Goal: Task Accomplishment & Management: Complete application form

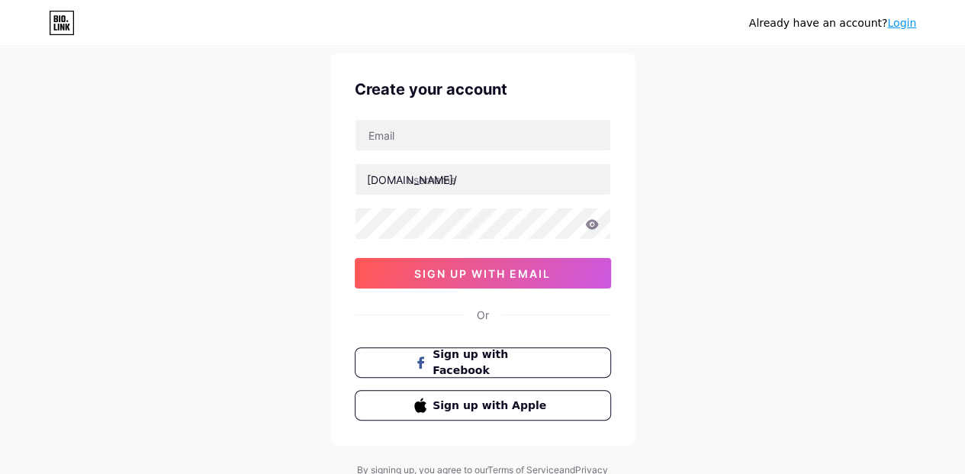
scroll to position [42, 0]
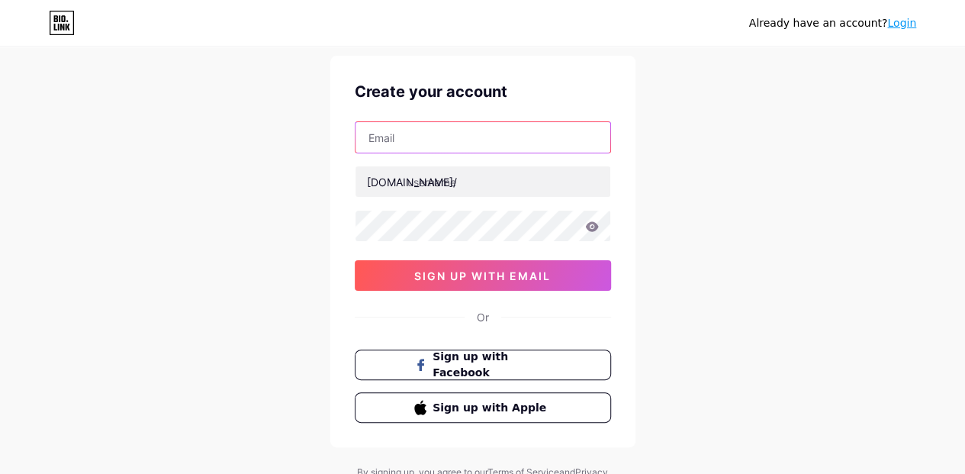
click at [427, 143] on input "text" at bounding box center [483, 137] width 255 height 31
type input "[EMAIL_ADDRESS][DOMAIN_NAME]"
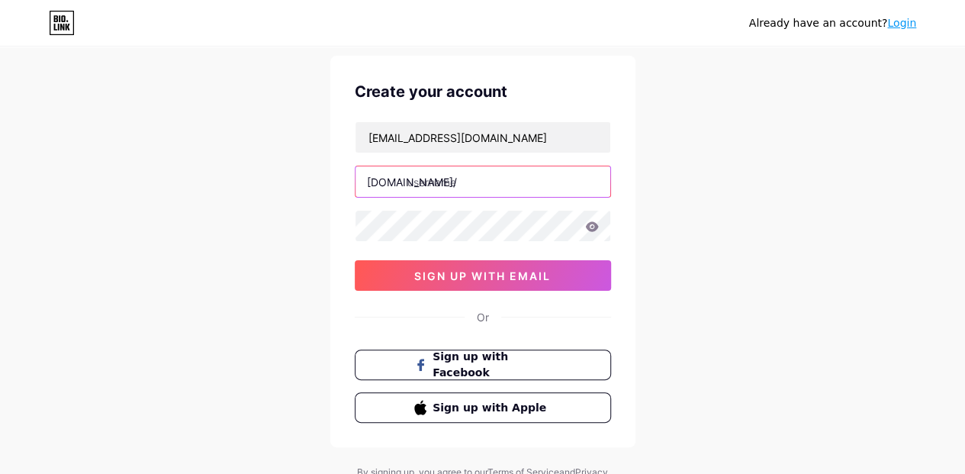
click at [458, 181] on input "text" at bounding box center [483, 181] width 255 height 31
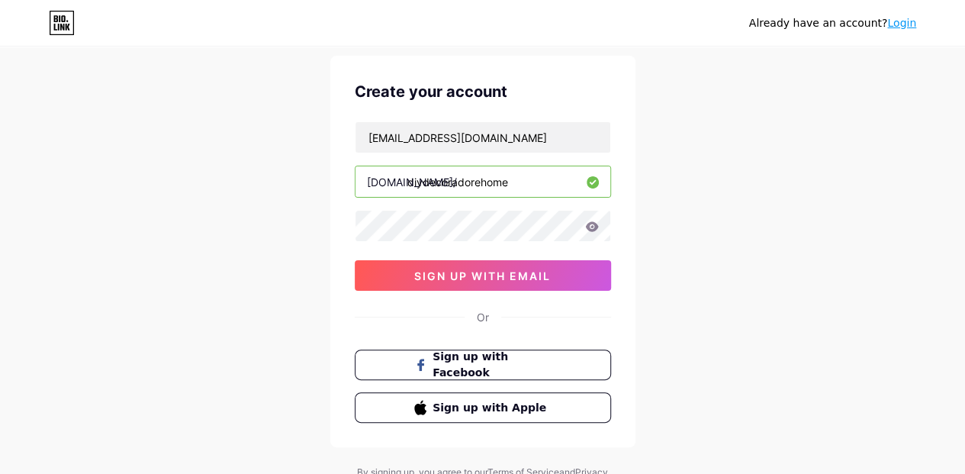
type input "diydecoradorehome"
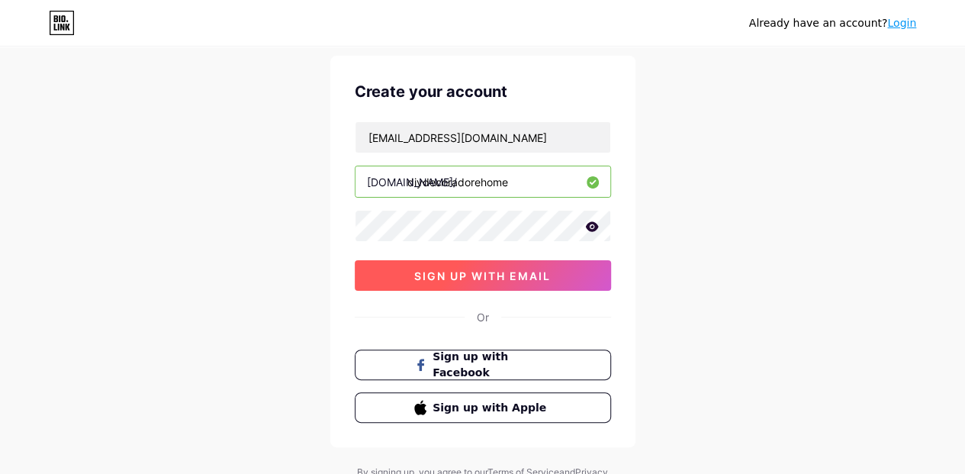
click at [532, 260] on button "sign up with email" at bounding box center [483, 275] width 256 height 31
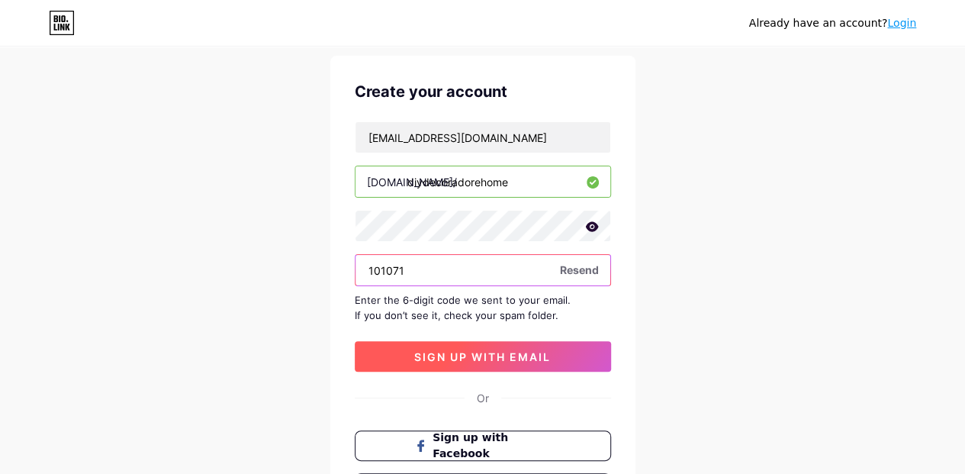
type input "101071"
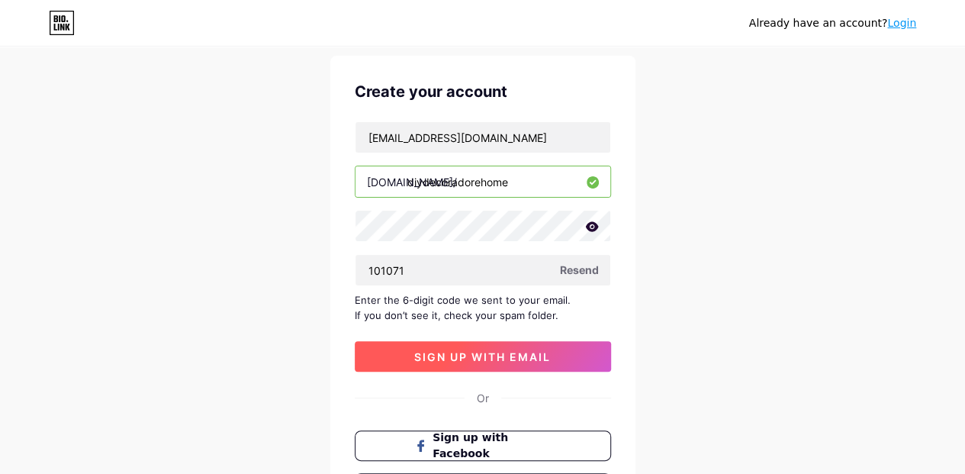
click at [503, 352] on span "sign up with email" at bounding box center [482, 356] width 137 height 13
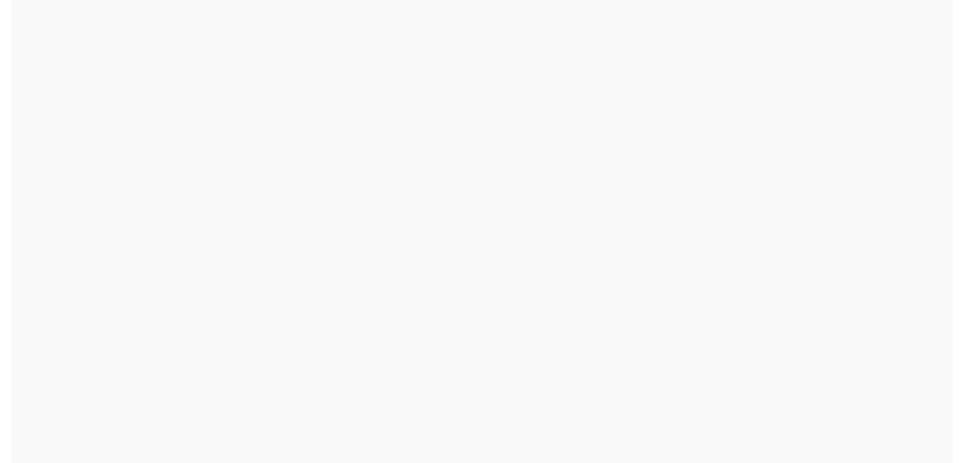
scroll to position [0, 0]
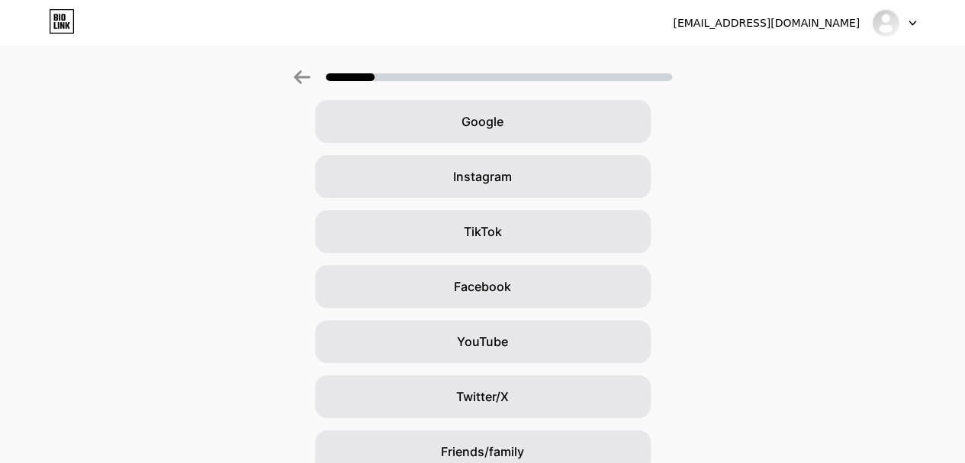
scroll to position [66, 0]
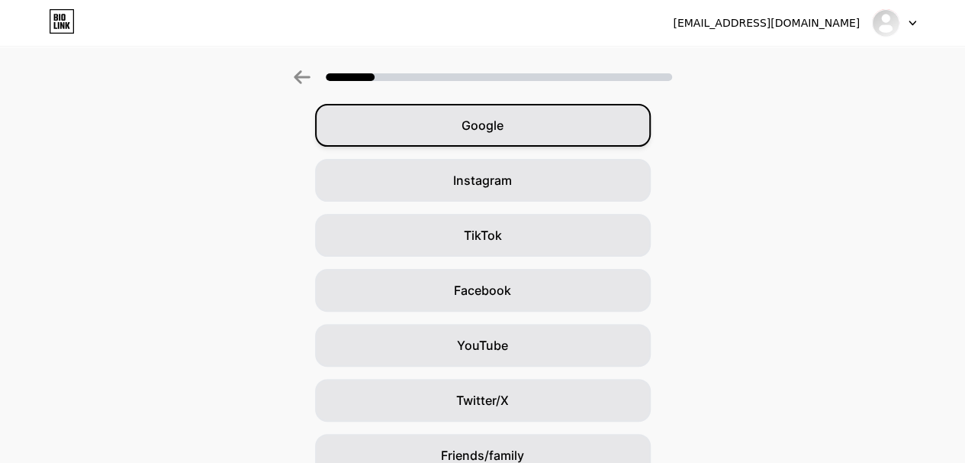
click at [482, 124] on span "Google" at bounding box center [483, 125] width 42 height 18
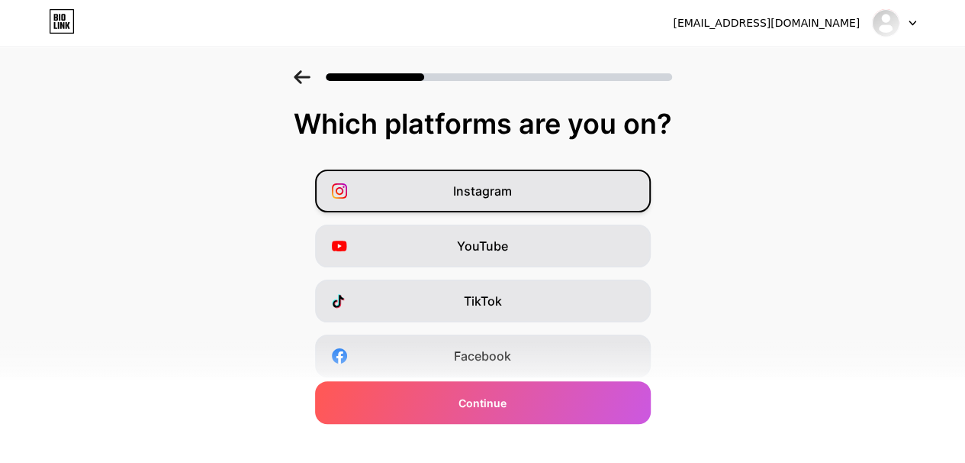
click at [546, 185] on div "Instagram" at bounding box center [483, 190] width 336 height 43
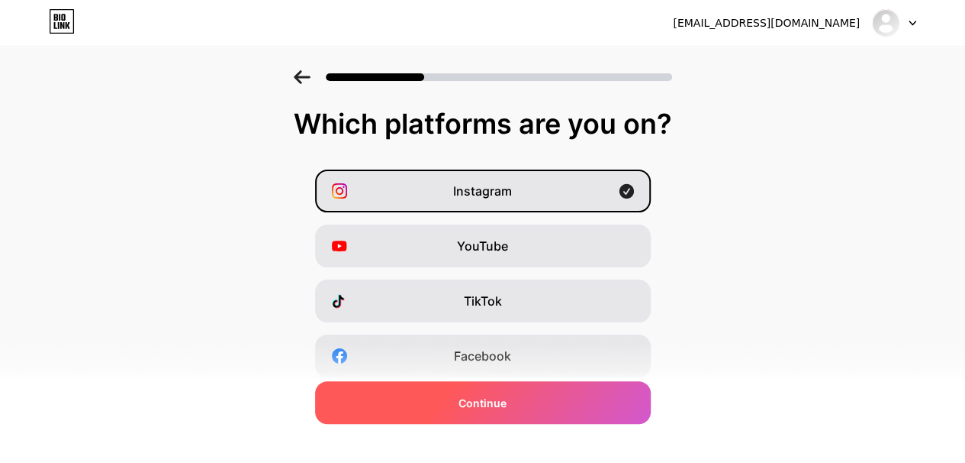
click at [482, 404] on span "Continue" at bounding box center [483, 403] width 48 height 16
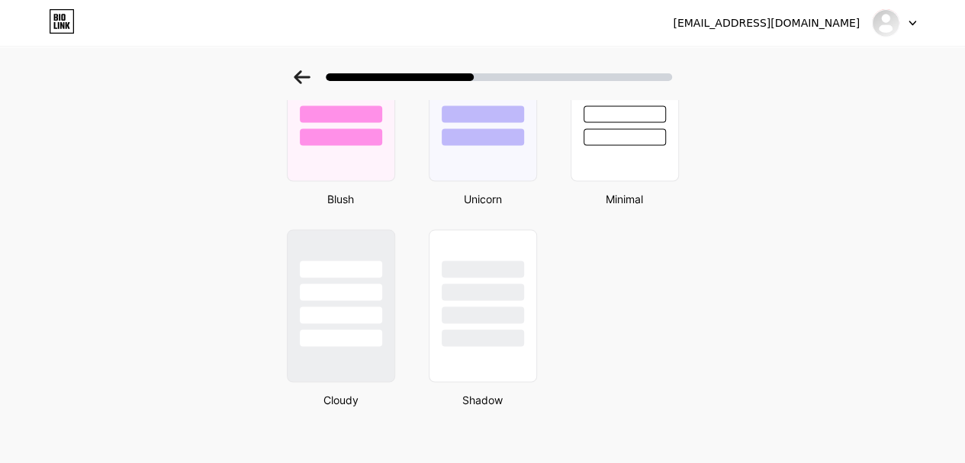
scroll to position [1355, 0]
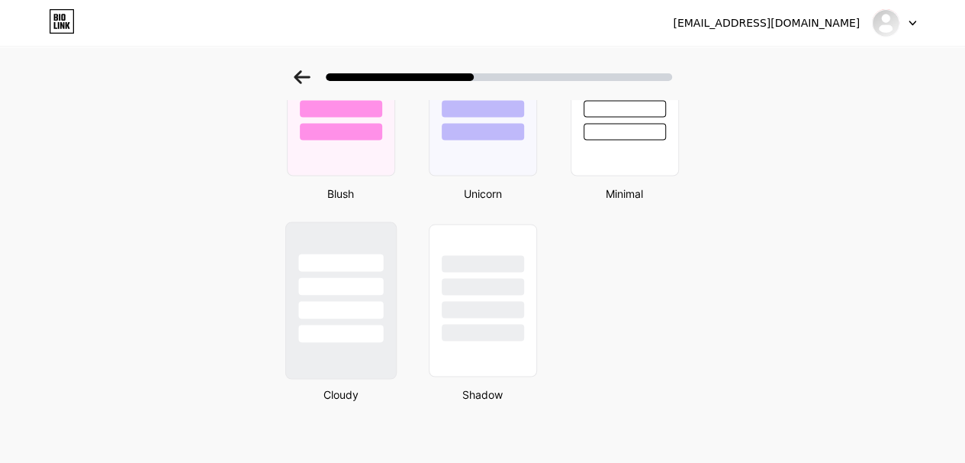
click at [348, 345] on div at bounding box center [340, 299] width 111 height 157
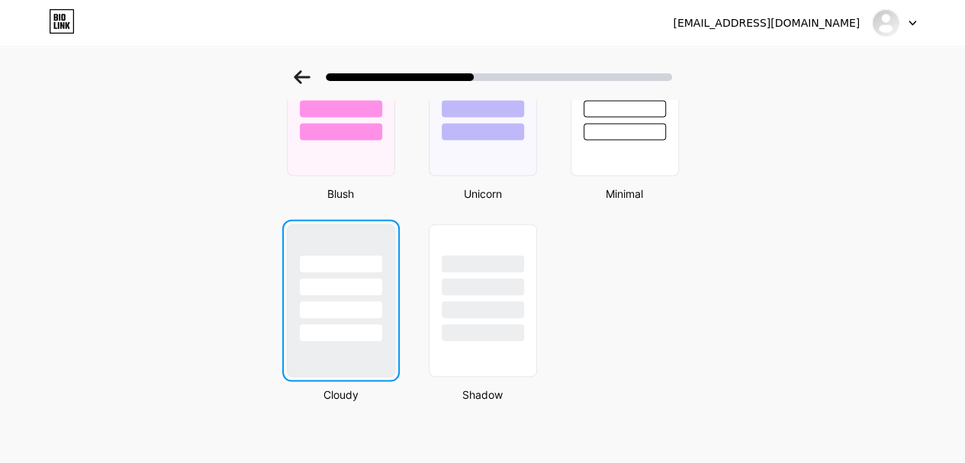
scroll to position [0, 0]
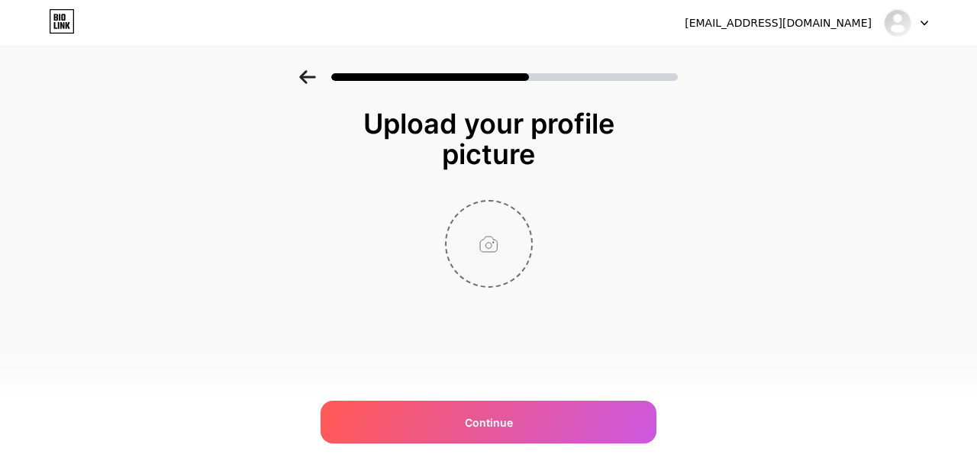
click at [485, 265] on input "file" at bounding box center [488, 243] width 85 height 85
click at [496, 261] on input "file" at bounding box center [488, 243] width 85 height 85
type input "C:\fakepath\IMG_20250915_124703_282 (1).webp"
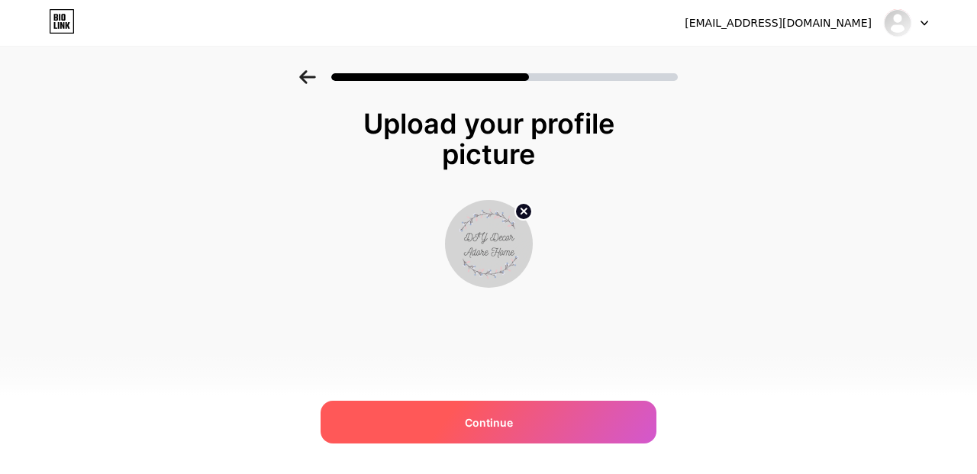
click at [498, 424] on span "Continue" at bounding box center [489, 422] width 48 height 16
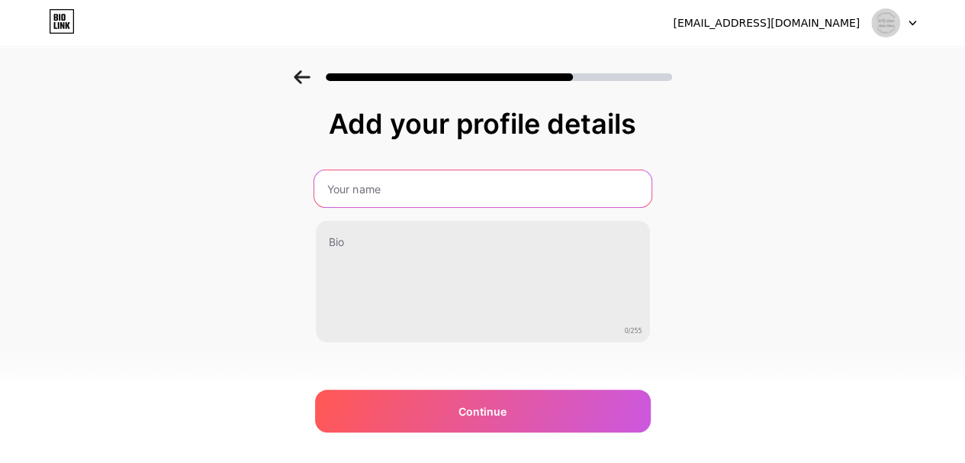
click at [346, 186] on input "text" at bounding box center [482, 188] width 337 height 37
type input "[PERSON_NAME]"
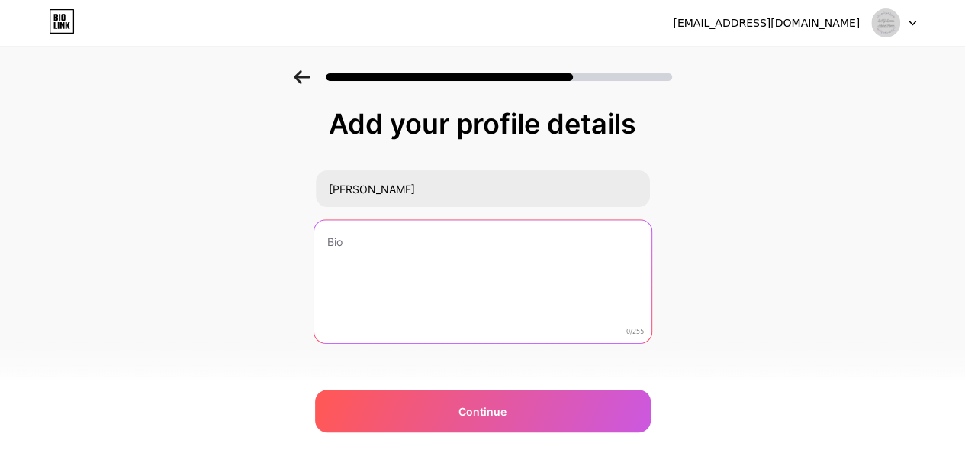
click at [373, 236] on textarea at bounding box center [482, 282] width 337 height 124
paste textarea "[URL]"
type textarea "[URL]"
drag, startPoint x: 546, startPoint y: 240, endPoint x: 302, endPoint y: 240, distance: 243.5
click at [302, 240] on div "Add your profile details [PERSON_NAME] [URL] 36/255 Continue Error" at bounding box center [482, 244] width 965 height 349
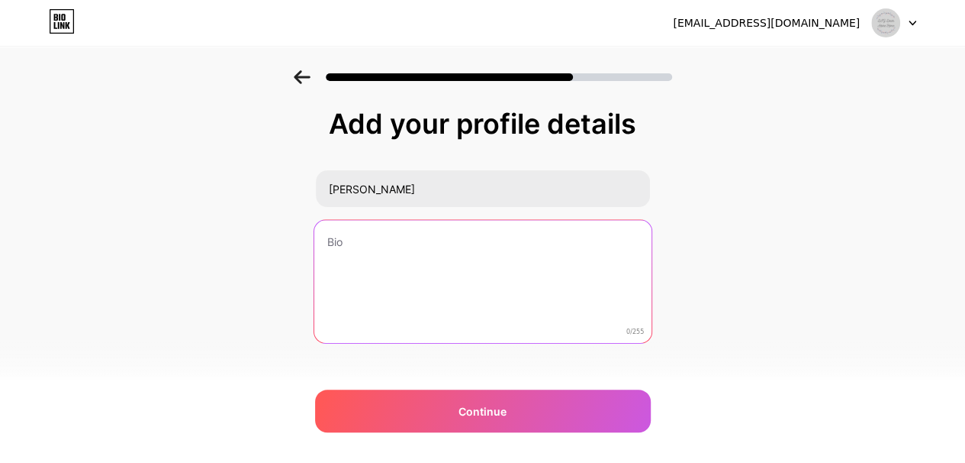
paste textarea "Welcome to DIY Decor Adore Home! I’m so excited to finally share this space wit…"
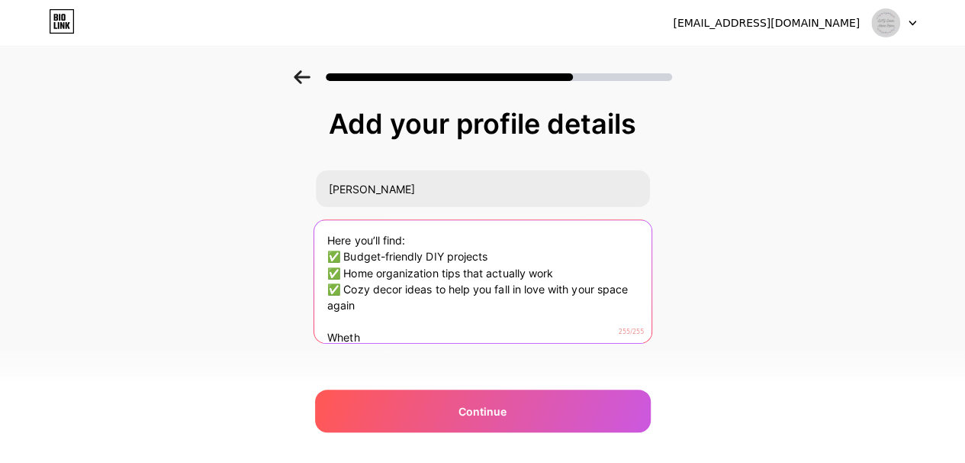
scroll to position [79, 0]
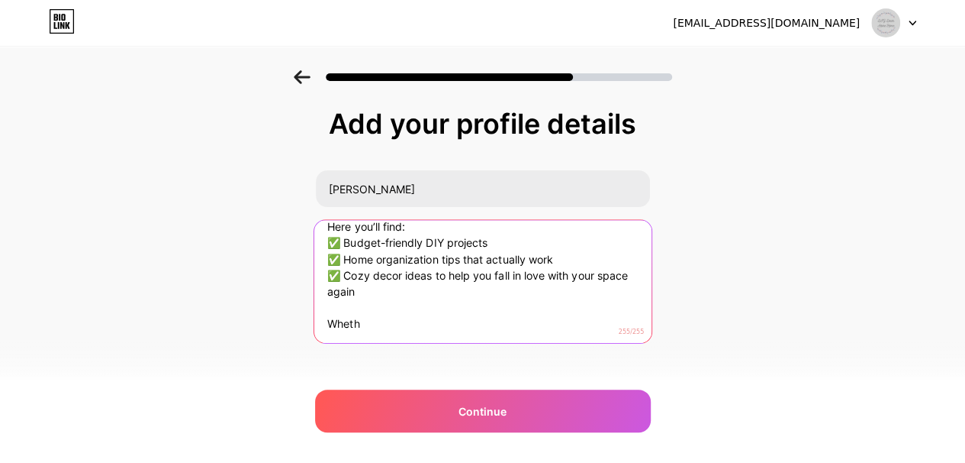
drag, startPoint x: 375, startPoint y: 321, endPoint x: 327, endPoint y: 309, distance: 50.2
click at [327, 309] on textarea "Welcome to DIY Decor Adore Home! I’m so excited to finally share this space wit…" at bounding box center [482, 282] width 337 height 124
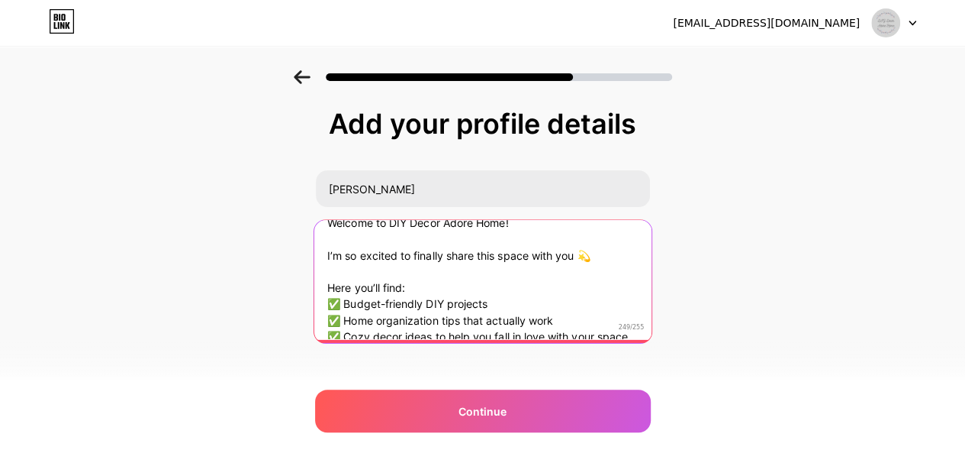
scroll to position [0, 0]
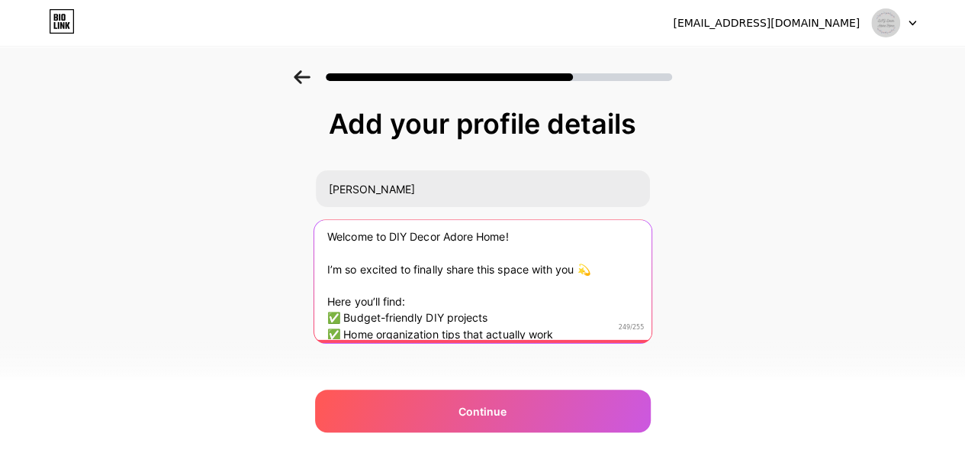
click at [332, 266] on textarea "Welcome to DIY Decor Adore Home! I’m so excited to finally share this space wit…" at bounding box center [482, 277] width 337 height 124
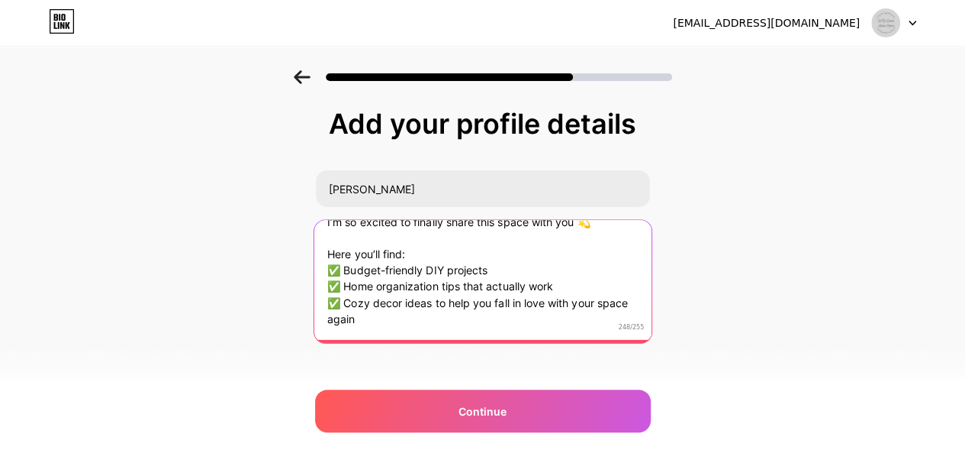
scroll to position [47, 0]
click at [546, 324] on textarea "Welcome to DIY Decor Adore Home! I’m so excited to finally share this space wit…" at bounding box center [482, 277] width 337 height 124
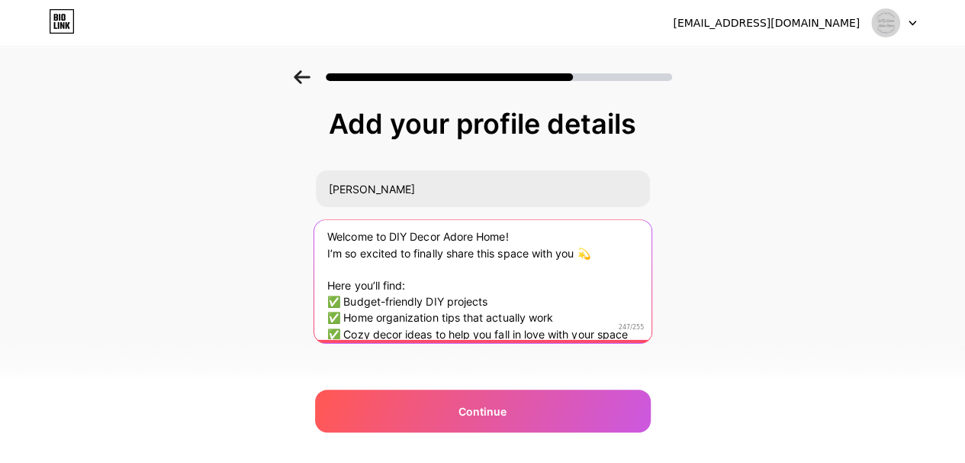
scroll to position [31, 0]
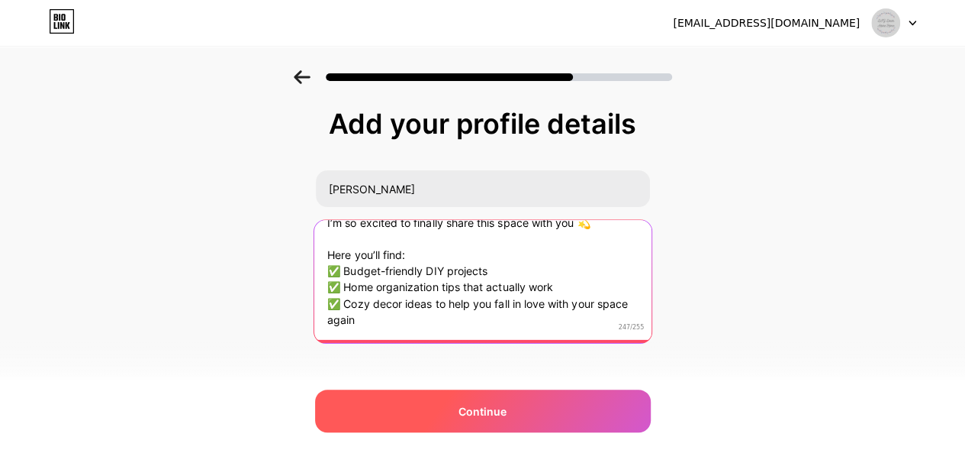
type textarea "Welcome to DIY Decor Adore Home! I’m so excited to finally share this space wit…"
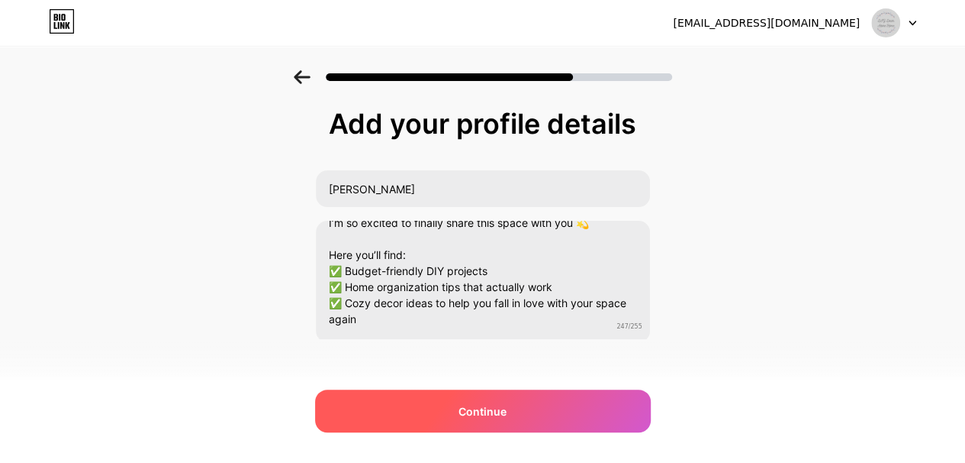
click at [595, 399] on div "Continue" at bounding box center [483, 410] width 336 height 43
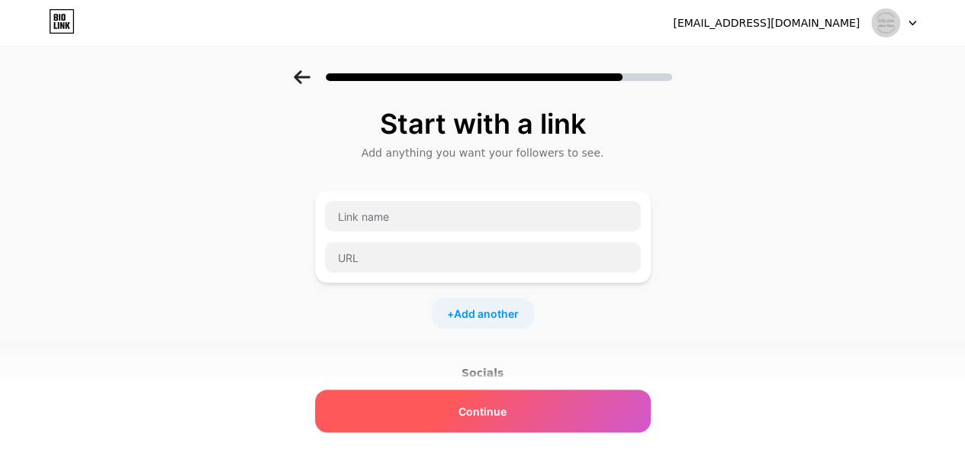
click at [577, 401] on div "Continue" at bounding box center [483, 410] width 336 height 43
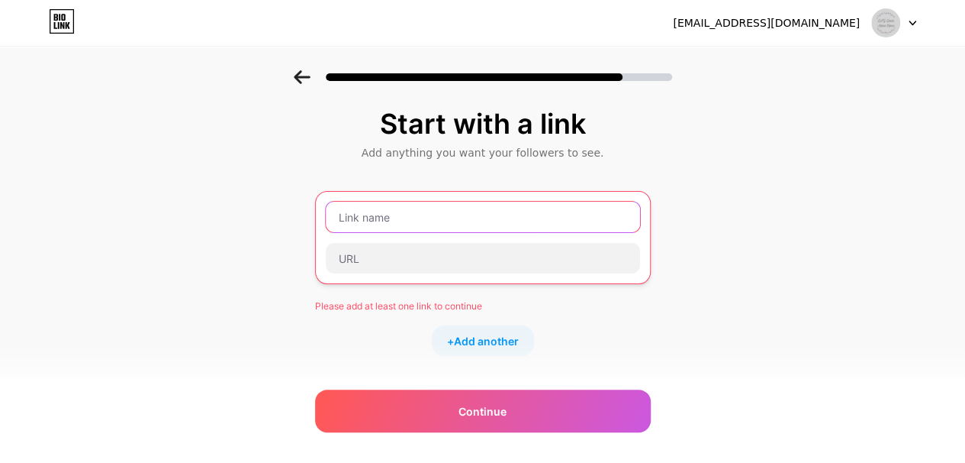
click at [498, 219] on input "text" at bounding box center [483, 216] width 314 height 31
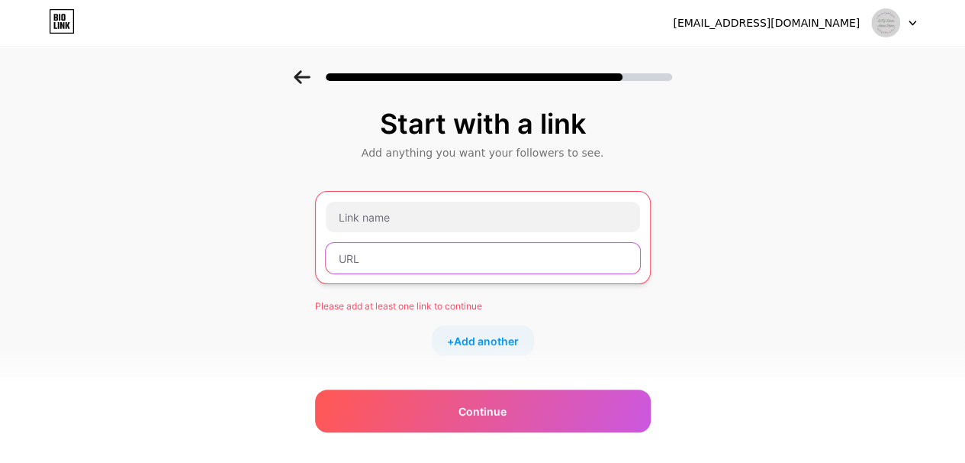
click at [507, 262] on input "text" at bounding box center [483, 258] width 314 height 31
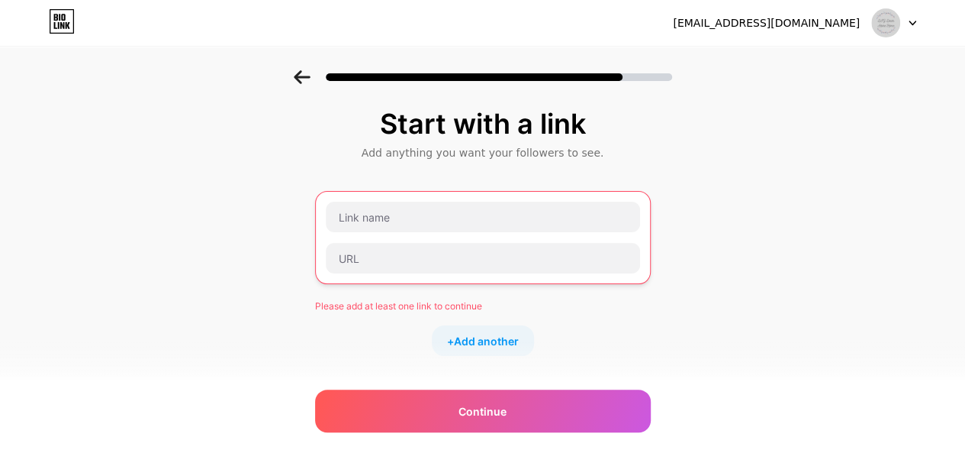
click at [611, 308] on div "Please add at least one link to continue" at bounding box center [483, 306] width 336 height 14
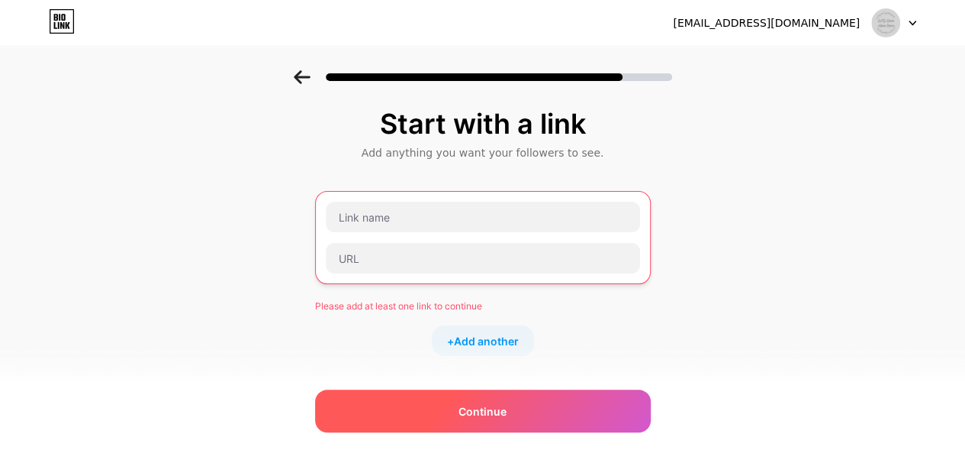
click at [578, 399] on div "Continue" at bounding box center [483, 410] width 336 height 43
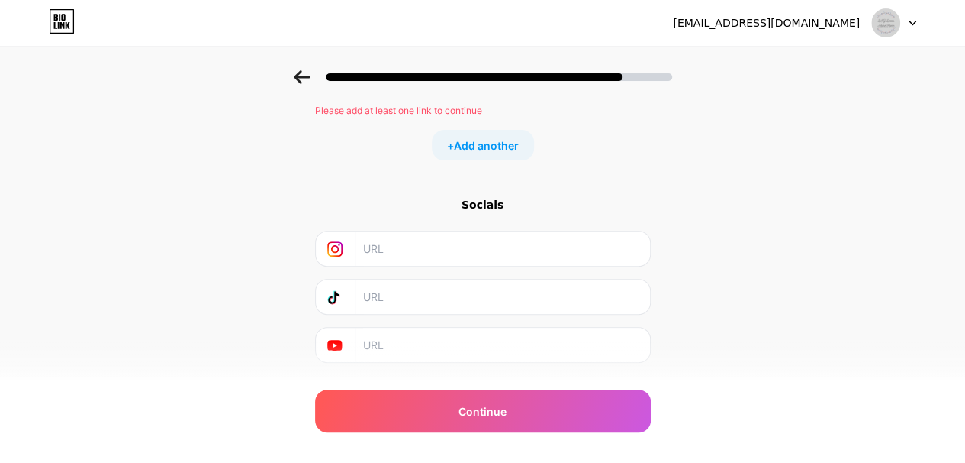
scroll to position [189, 0]
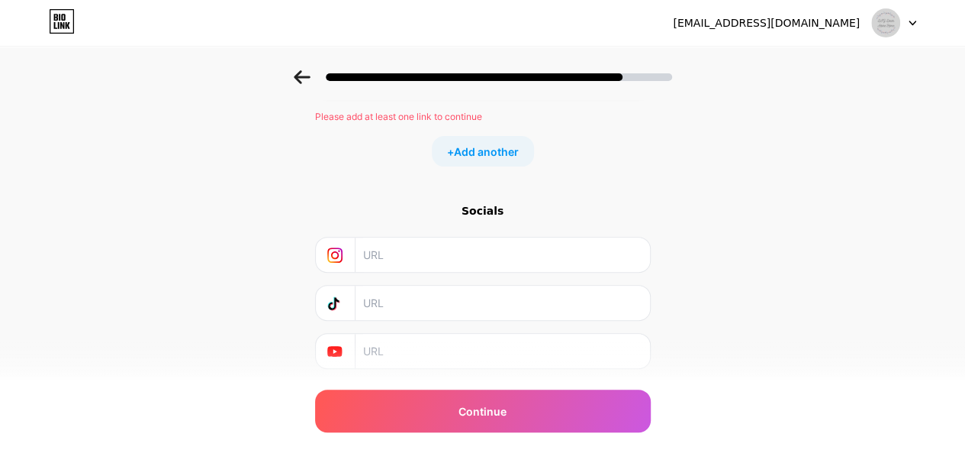
click at [473, 253] on input "text" at bounding box center [501, 254] width 277 height 34
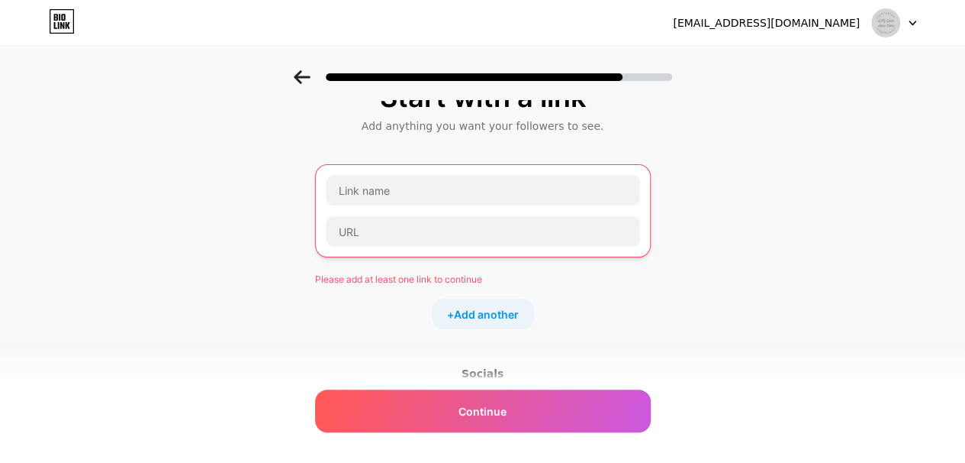
scroll to position [0, 0]
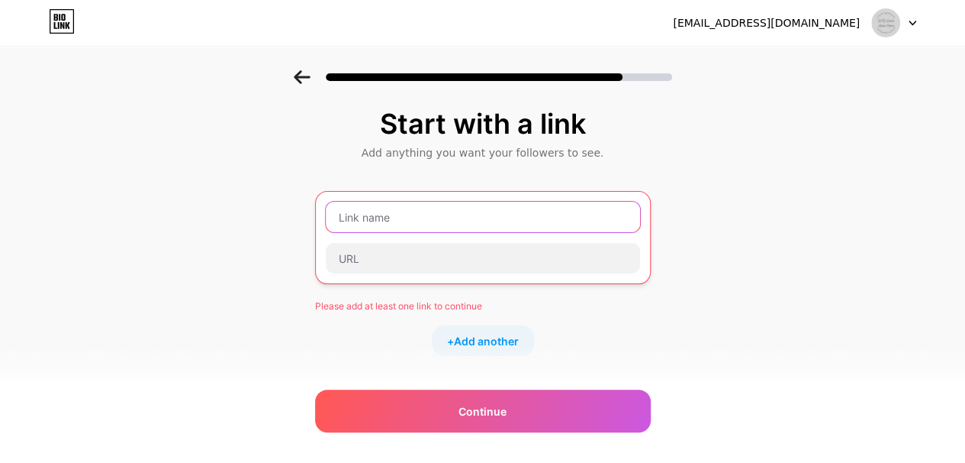
click at [460, 222] on input "text" at bounding box center [483, 216] width 314 height 31
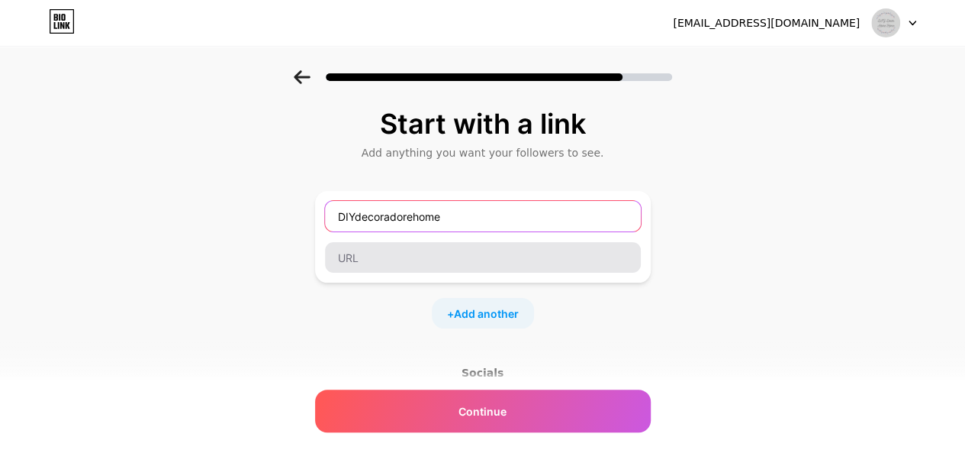
type input "DIYdecoradorehome"
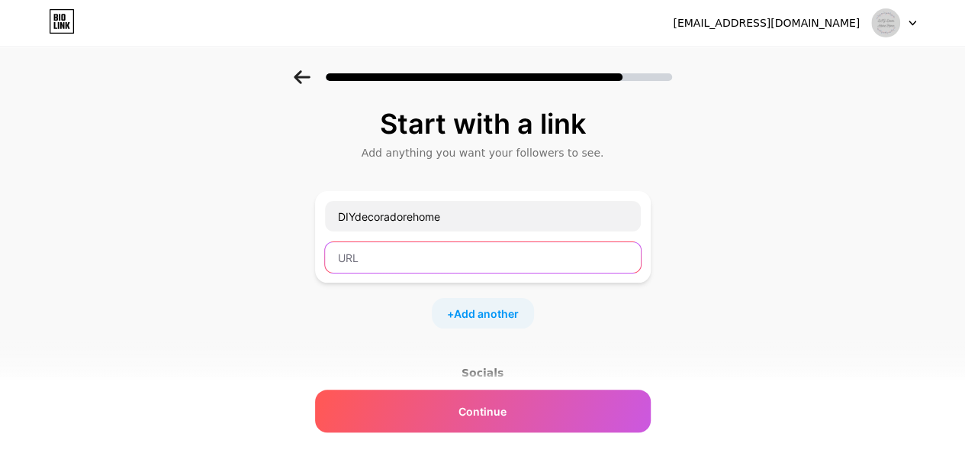
click at [450, 257] on input "text" at bounding box center [483, 257] width 316 height 31
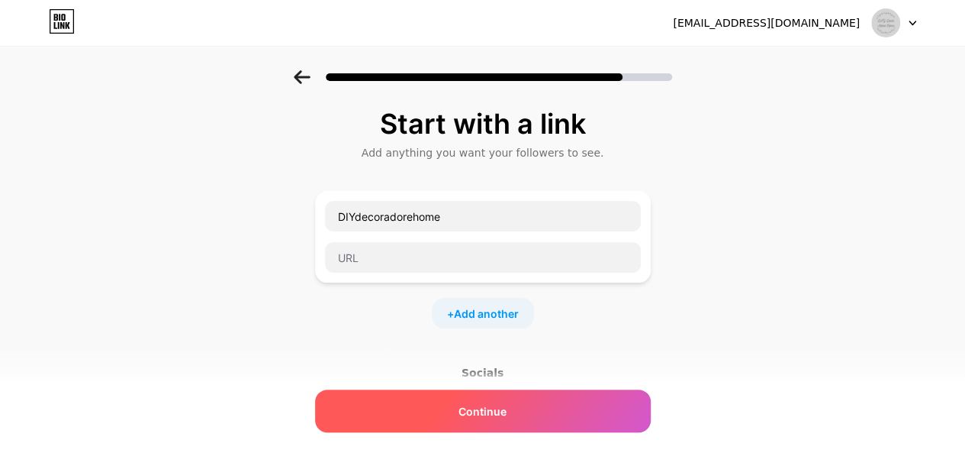
click at [495, 411] on span "Continue" at bounding box center [483, 411] width 48 height 16
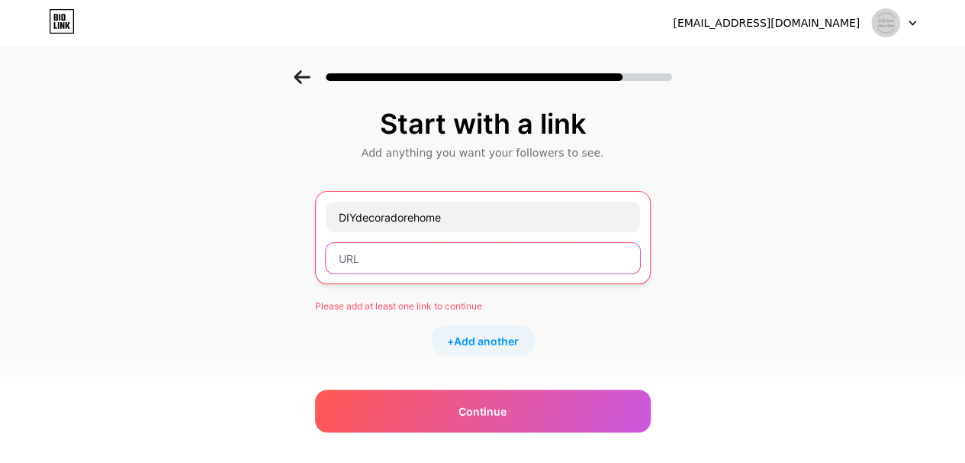
click at [394, 259] on input "text" at bounding box center [483, 258] width 314 height 31
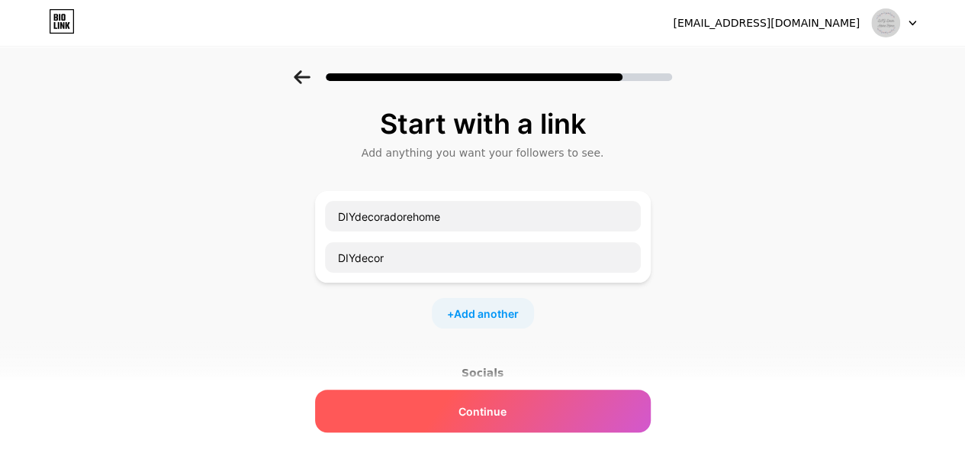
click at [502, 408] on span "Continue" at bounding box center [483, 411] width 48 height 16
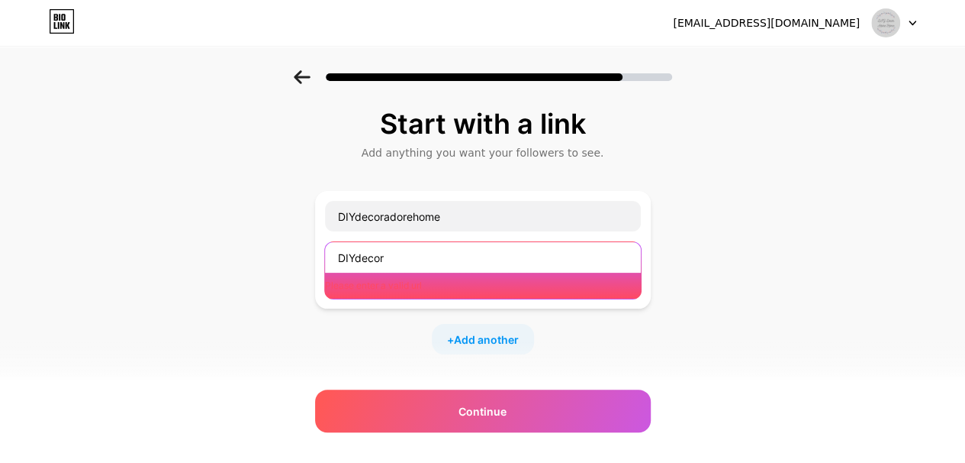
click at [399, 268] on input "DIYdecor" at bounding box center [483, 257] width 316 height 31
click at [421, 257] on input "DIYdecor" at bounding box center [483, 257] width 316 height 31
click at [340, 257] on input "DIYdecor" at bounding box center [483, 257] width 316 height 31
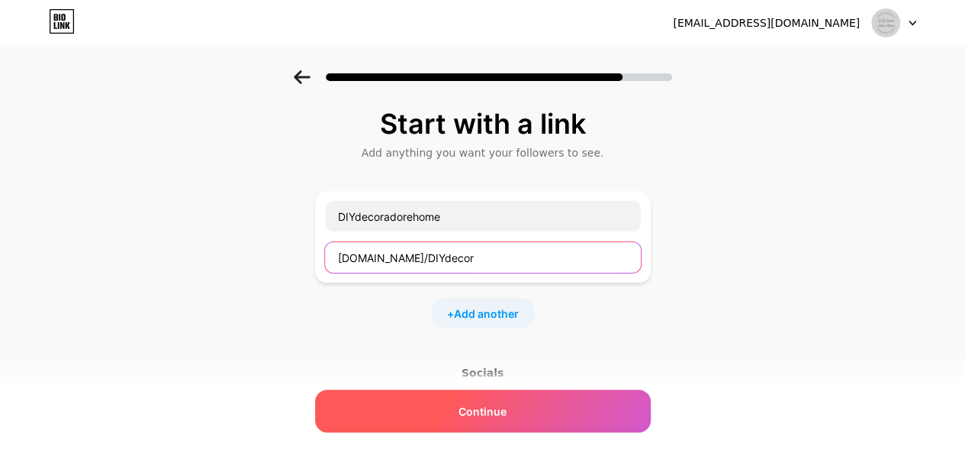
type input "[DOMAIN_NAME]/DIYdecor"
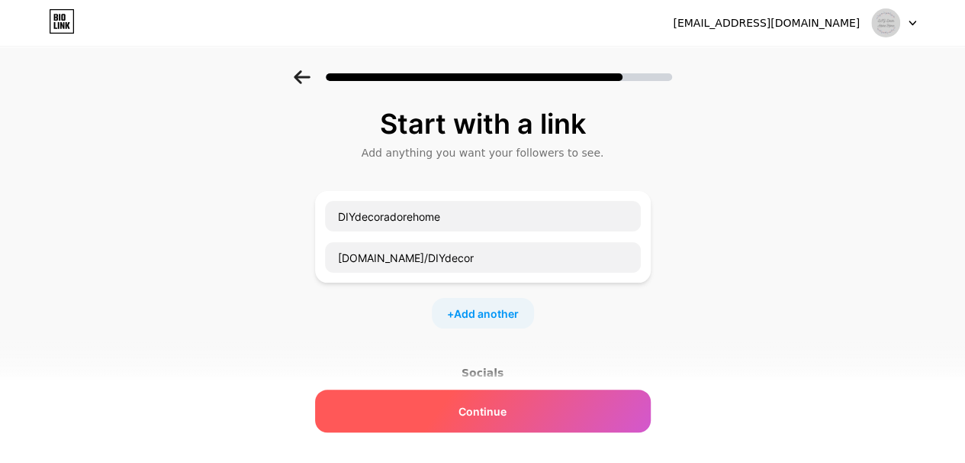
click at [514, 403] on div "Continue" at bounding box center [483, 410] width 336 height 43
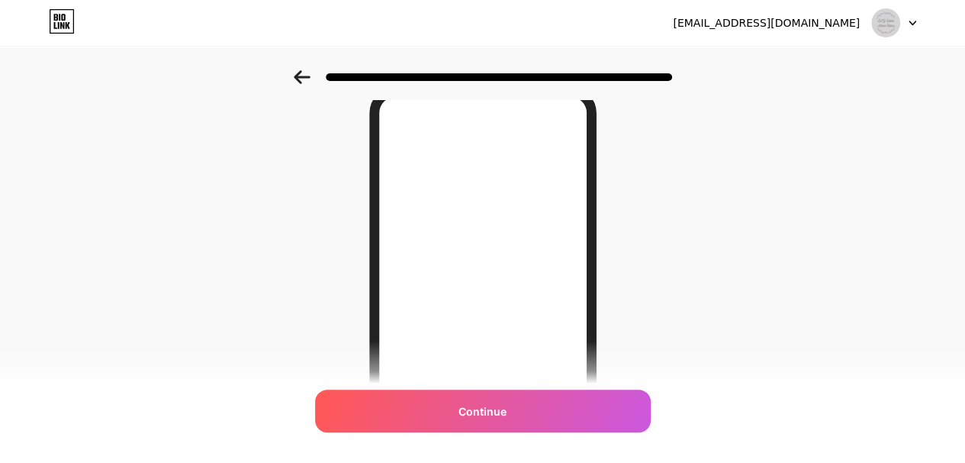
scroll to position [71, 0]
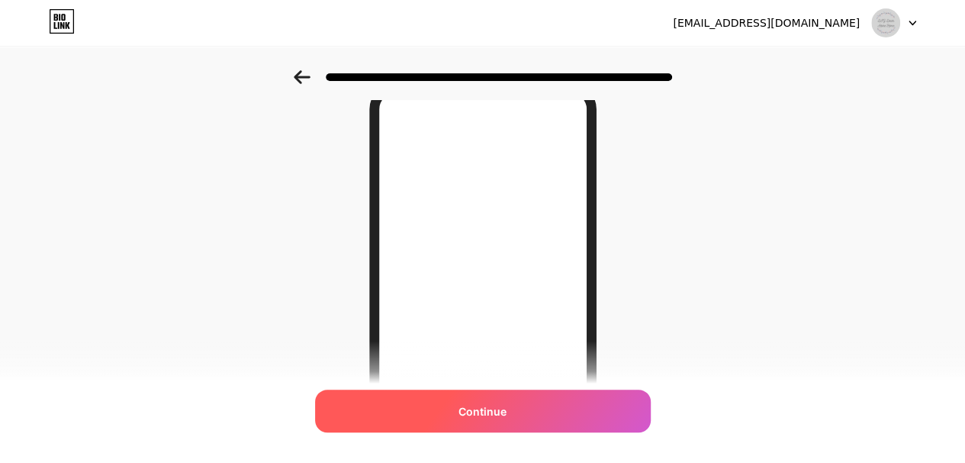
click at [591, 414] on div "Continue" at bounding box center [483, 410] width 336 height 43
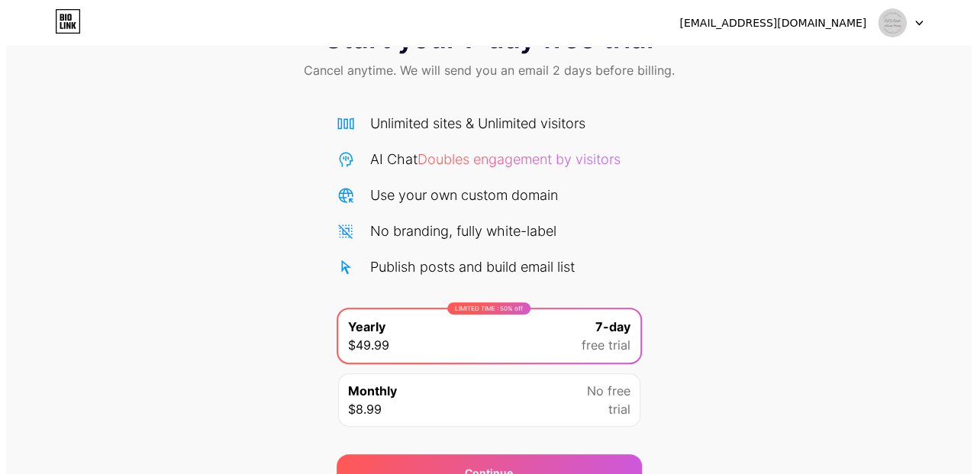
scroll to position [73, 0]
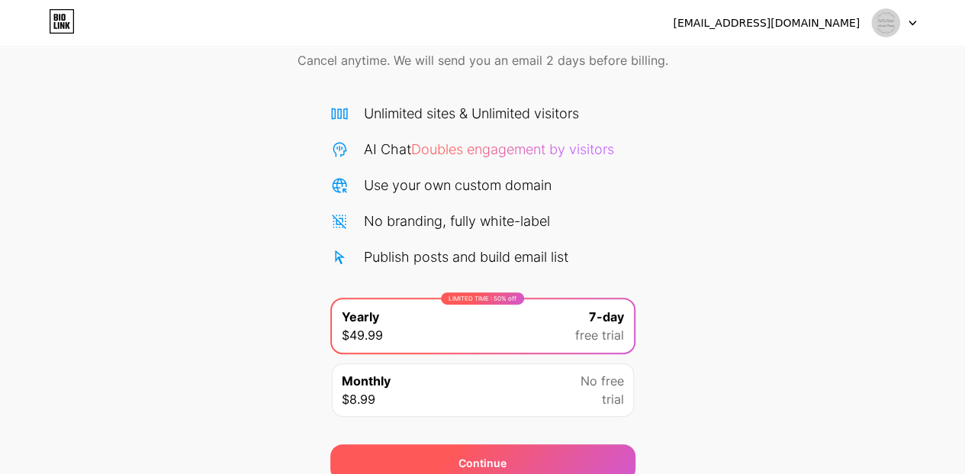
click at [608, 450] on div "Continue" at bounding box center [482, 462] width 305 height 37
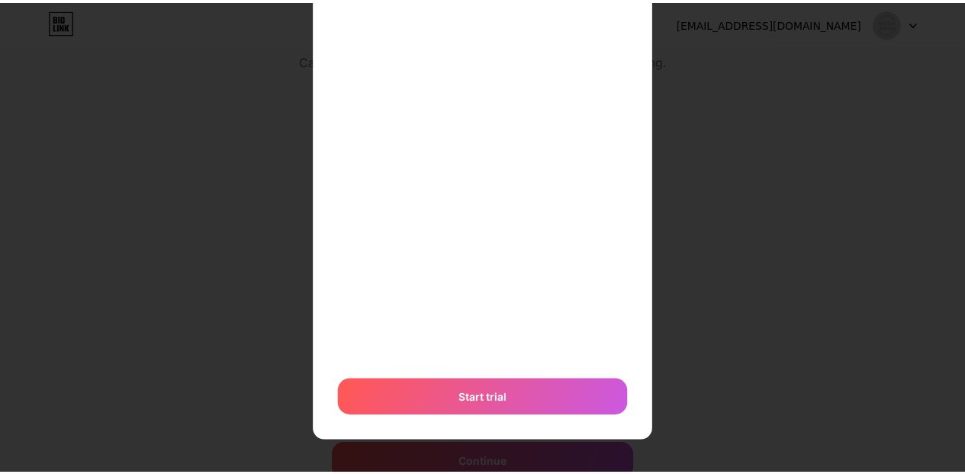
scroll to position [0, 0]
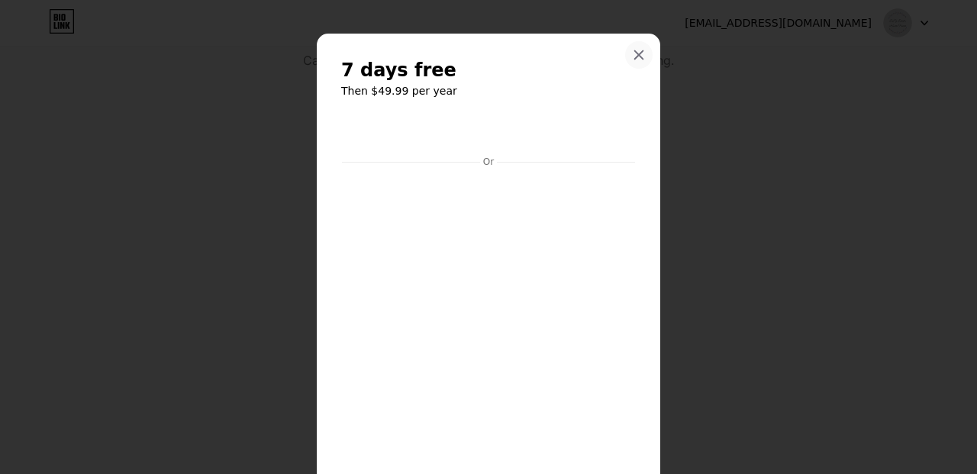
click at [639, 59] on div at bounding box center [638, 54] width 27 height 27
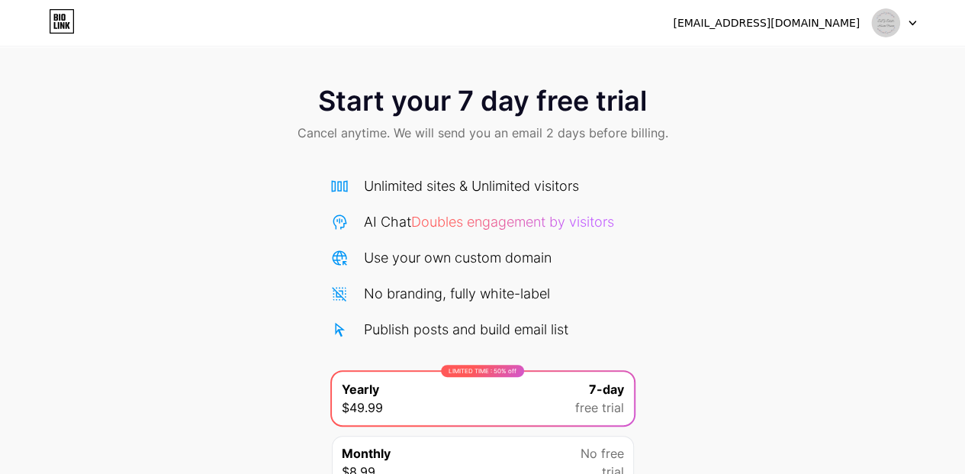
click at [63, 31] on icon at bounding box center [62, 21] width 26 height 24
click at [914, 27] on div at bounding box center [894, 22] width 44 height 27
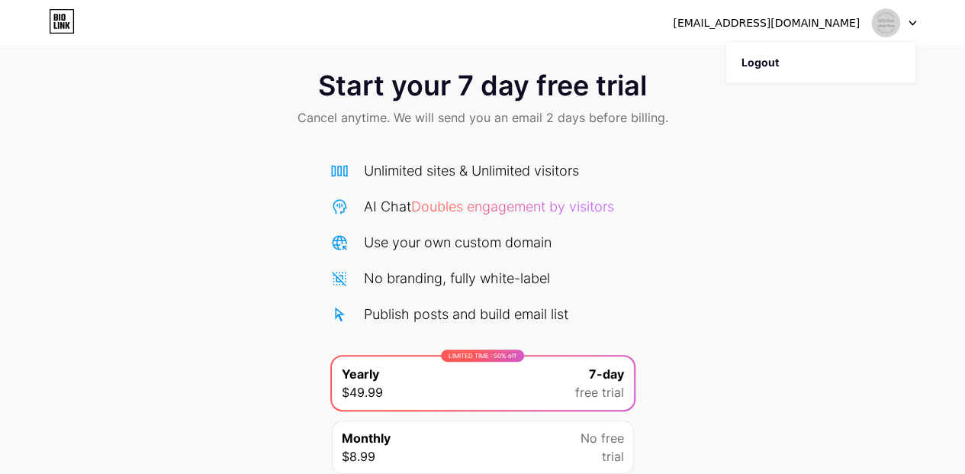
scroll to position [12, 0]
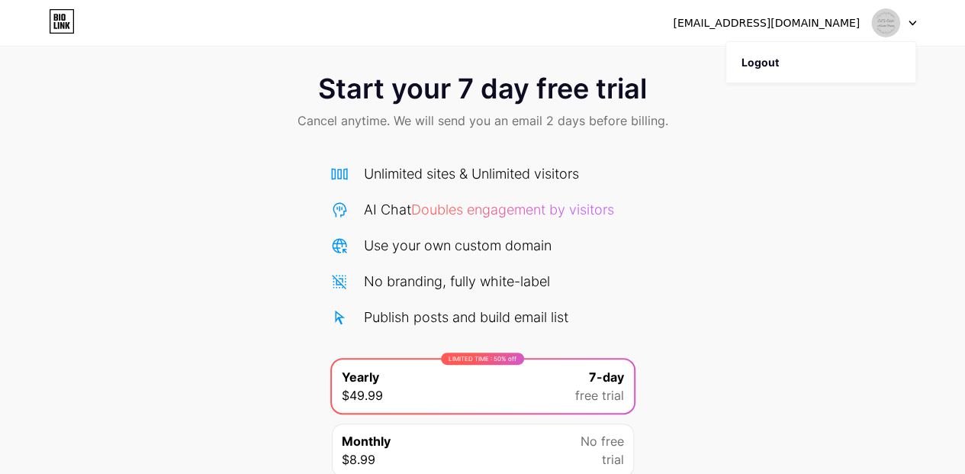
click at [446, 122] on span "Cancel anytime. We will send you an email 2 days before billing." at bounding box center [483, 120] width 371 height 18
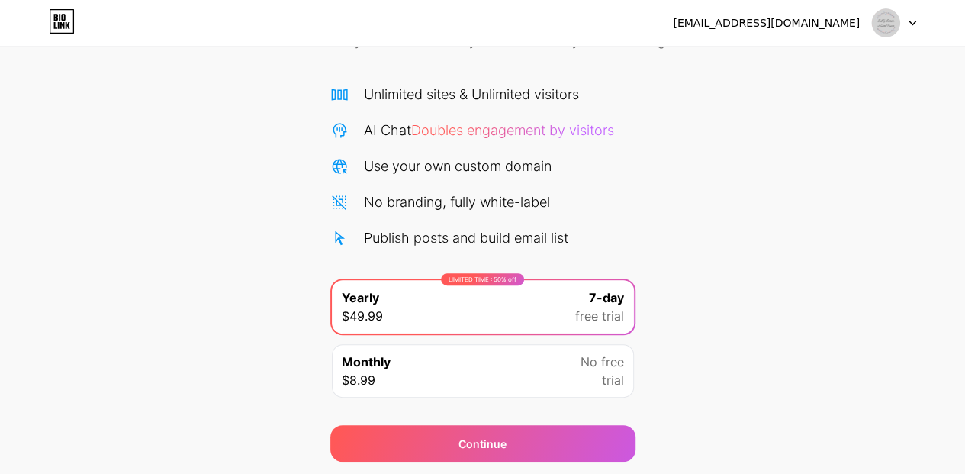
scroll to position [0, 0]
